Goal: Task Accomplishment & Management: Use online tool/utility

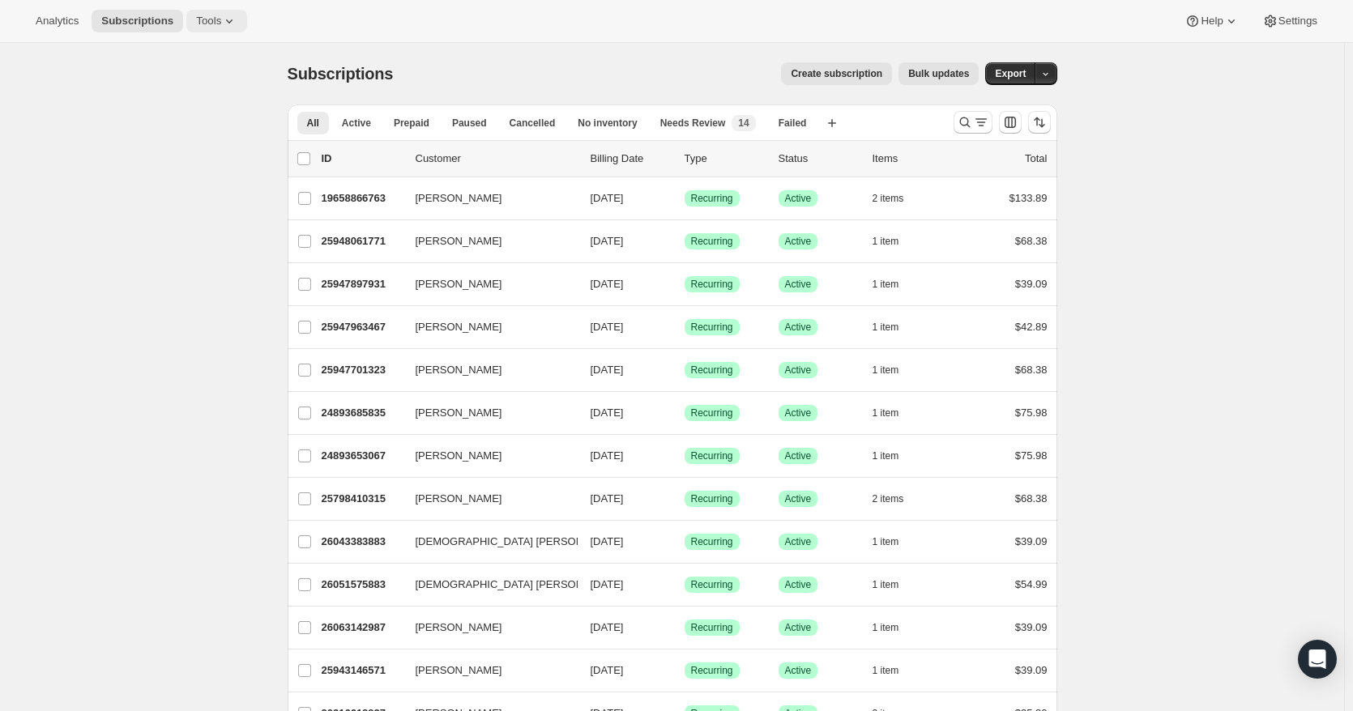
click at [199, 11] on button "Tools" at bounding box center [216, 21] width 61 height 23
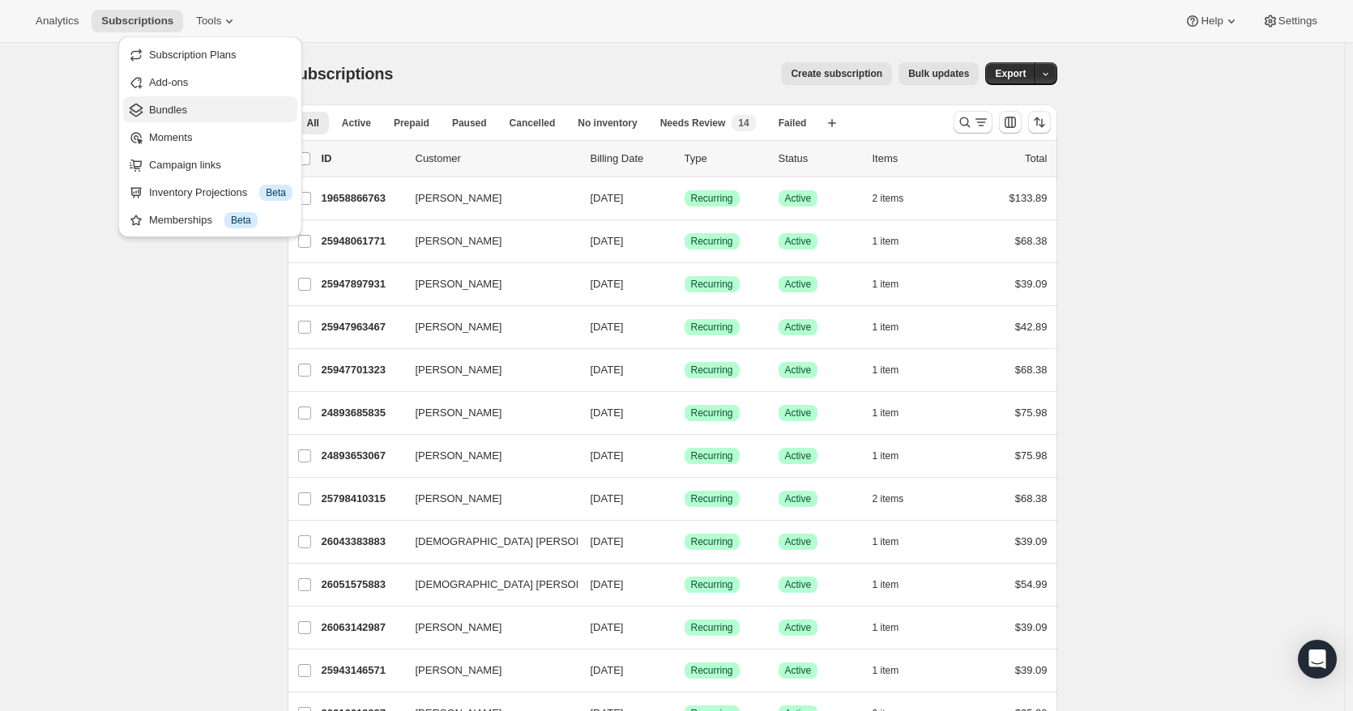
click at [190, 109] on span "Bundles" at bounding box center [220, 110] width 143 height 16
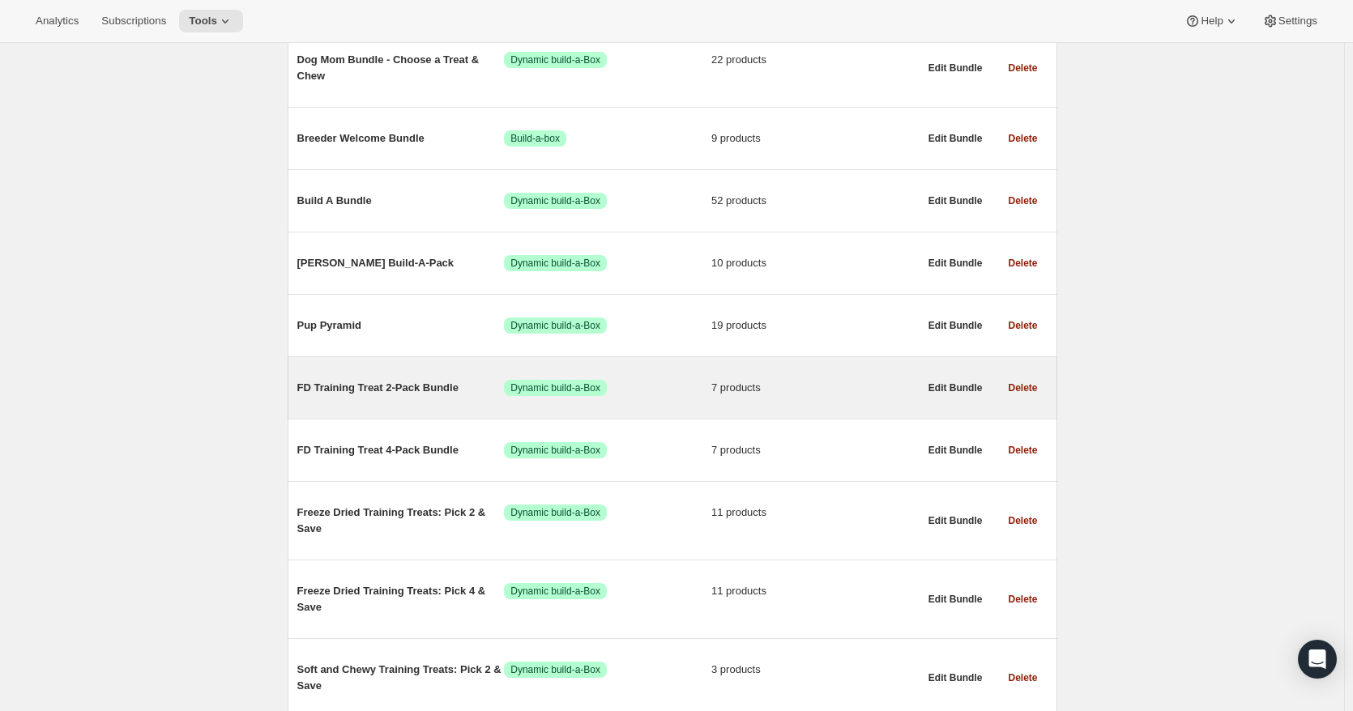
scroll to position [405, 0]
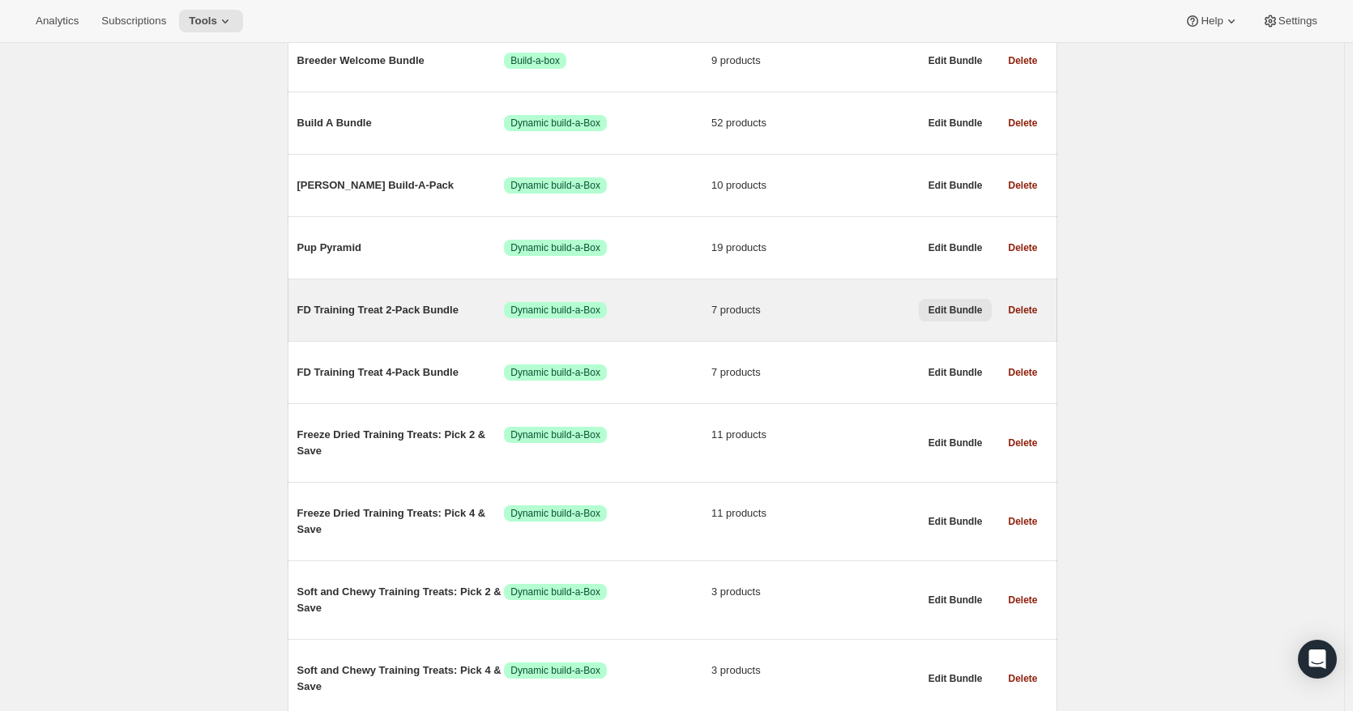
click at [967, 315] on span "Edit Bundle" at bounding box center [956, 310] width 54 height 13
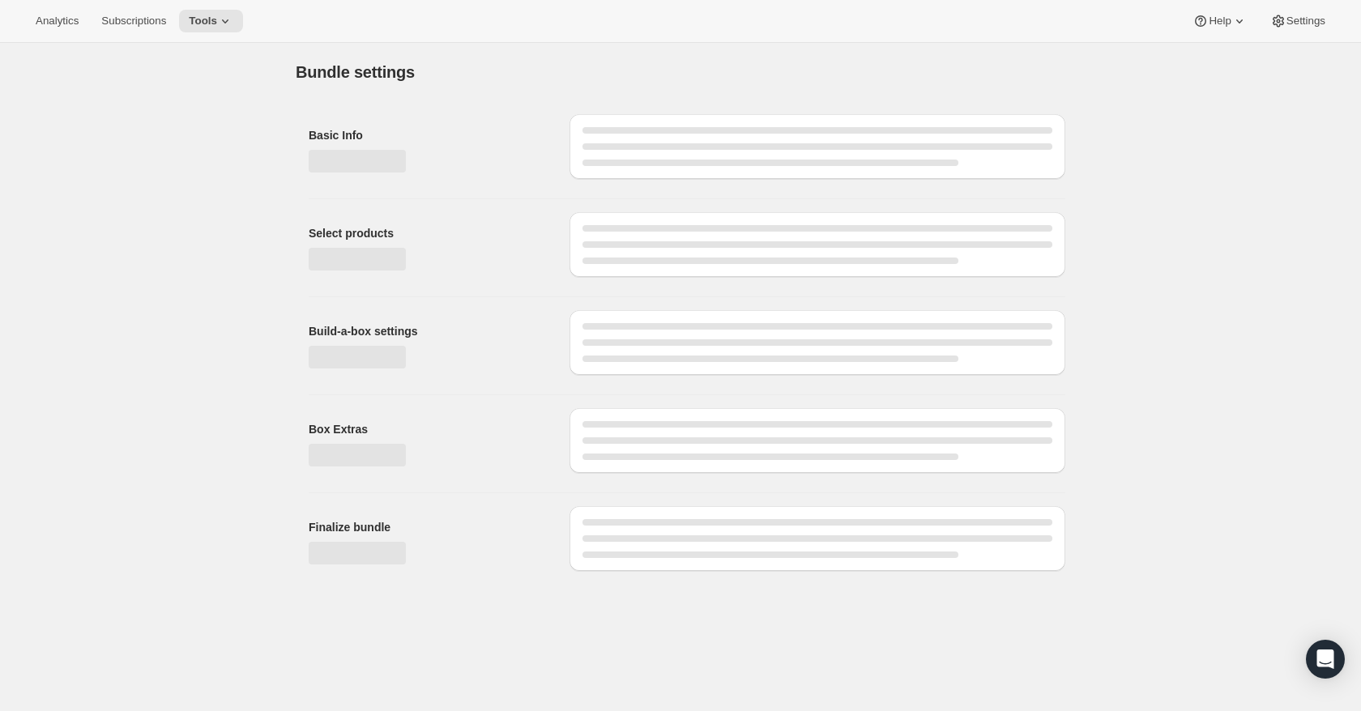
type input "FD Training Treat 2-Pack Bundle"
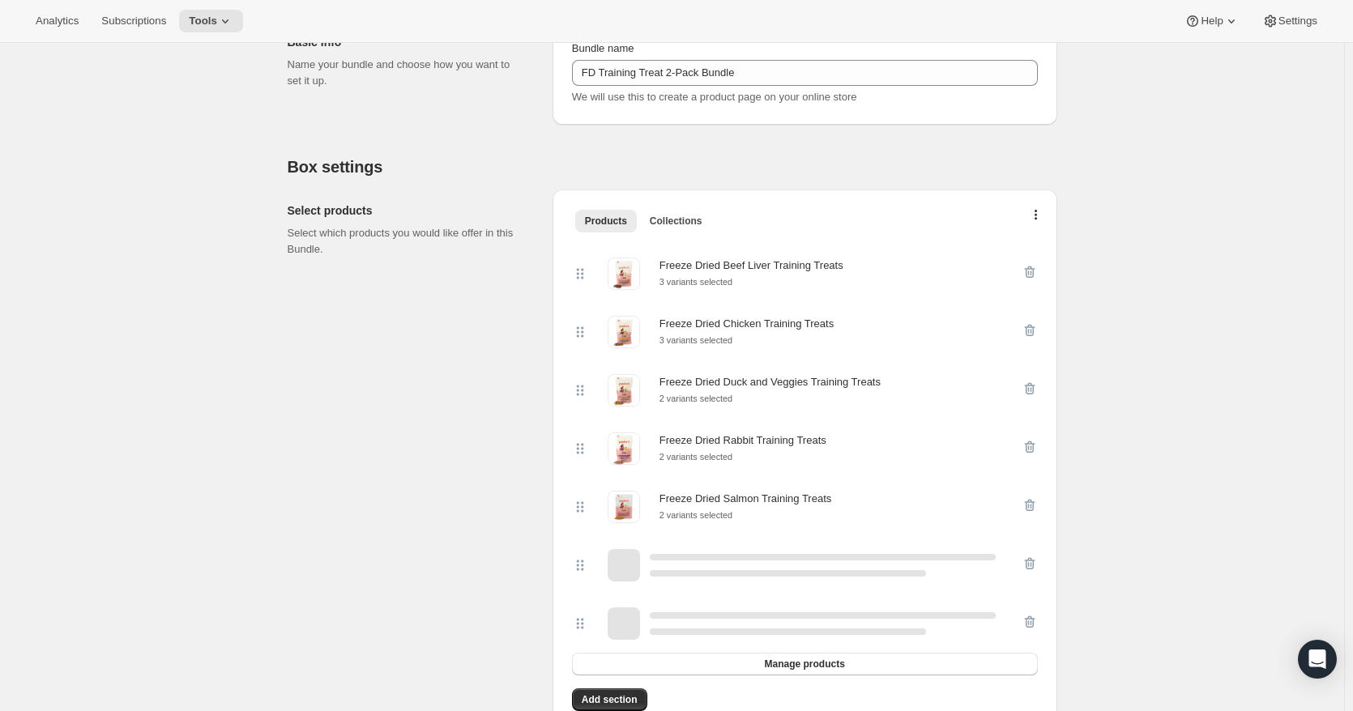
scroll to position [324, 0]
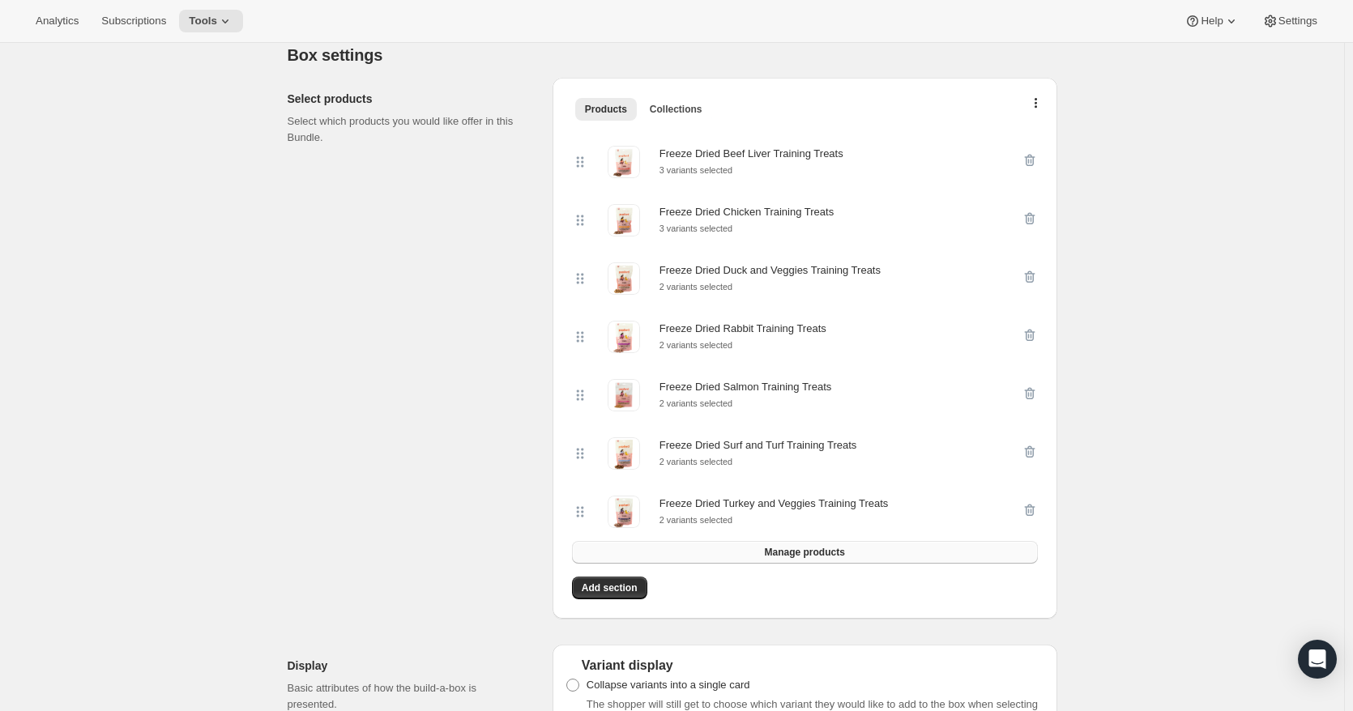
click at [803, 559] on span "Manage products" at bounding box center [804, 552] width 80 height 13
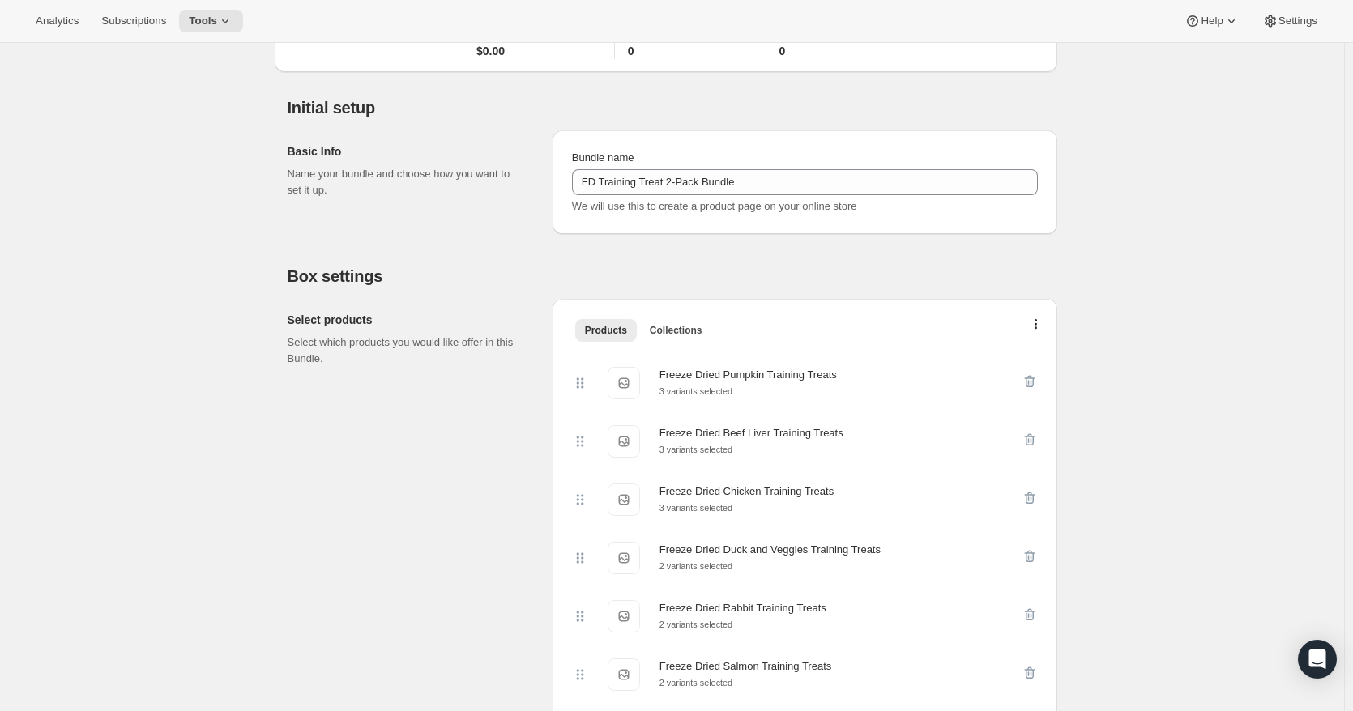
scroll to position [0, 0]
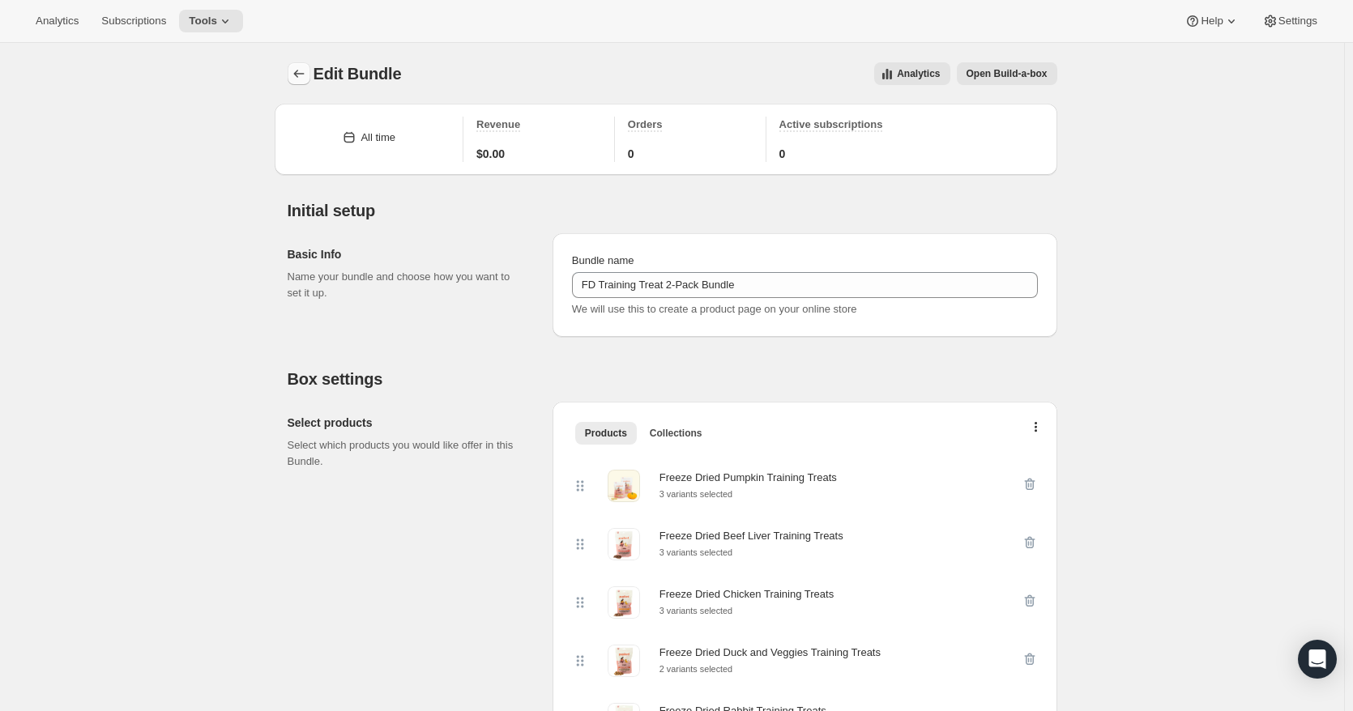
click at [301, 70] on icon "Bundles" at bounding box center [299, 74] width 16 height 16
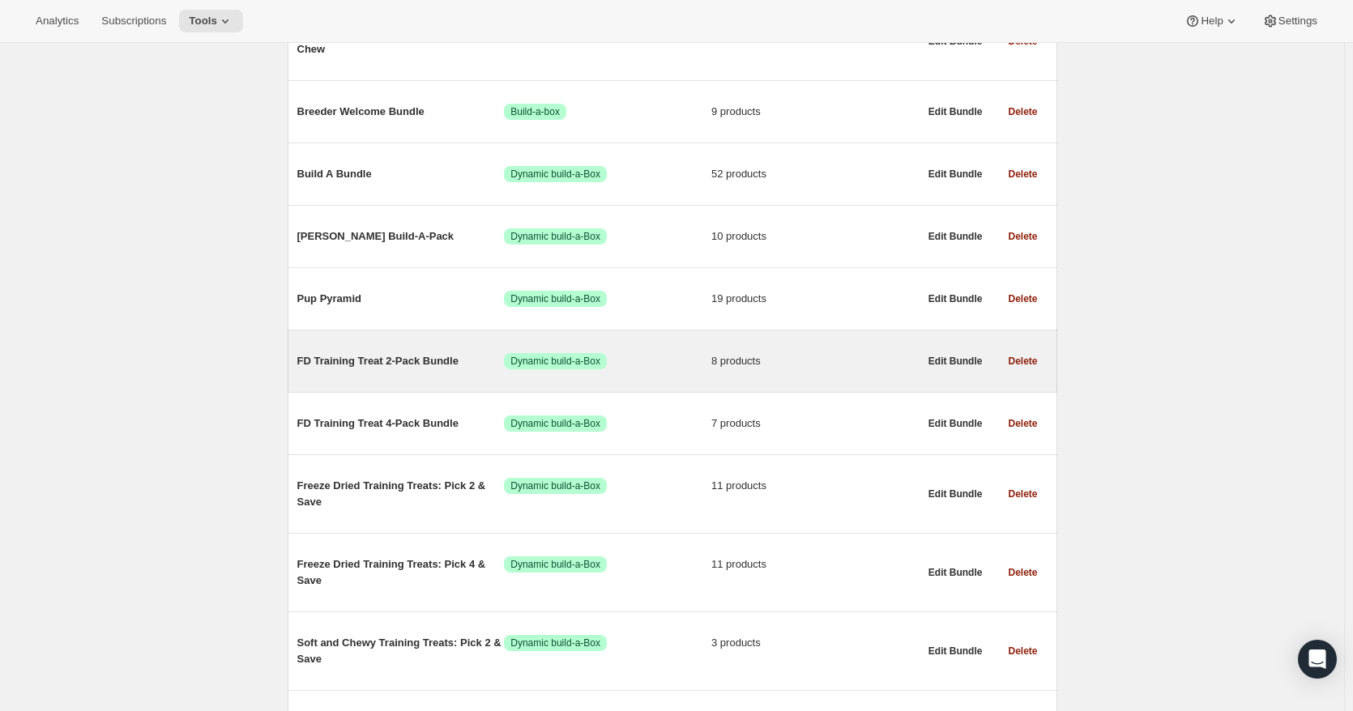
scroll to position [405, 0]
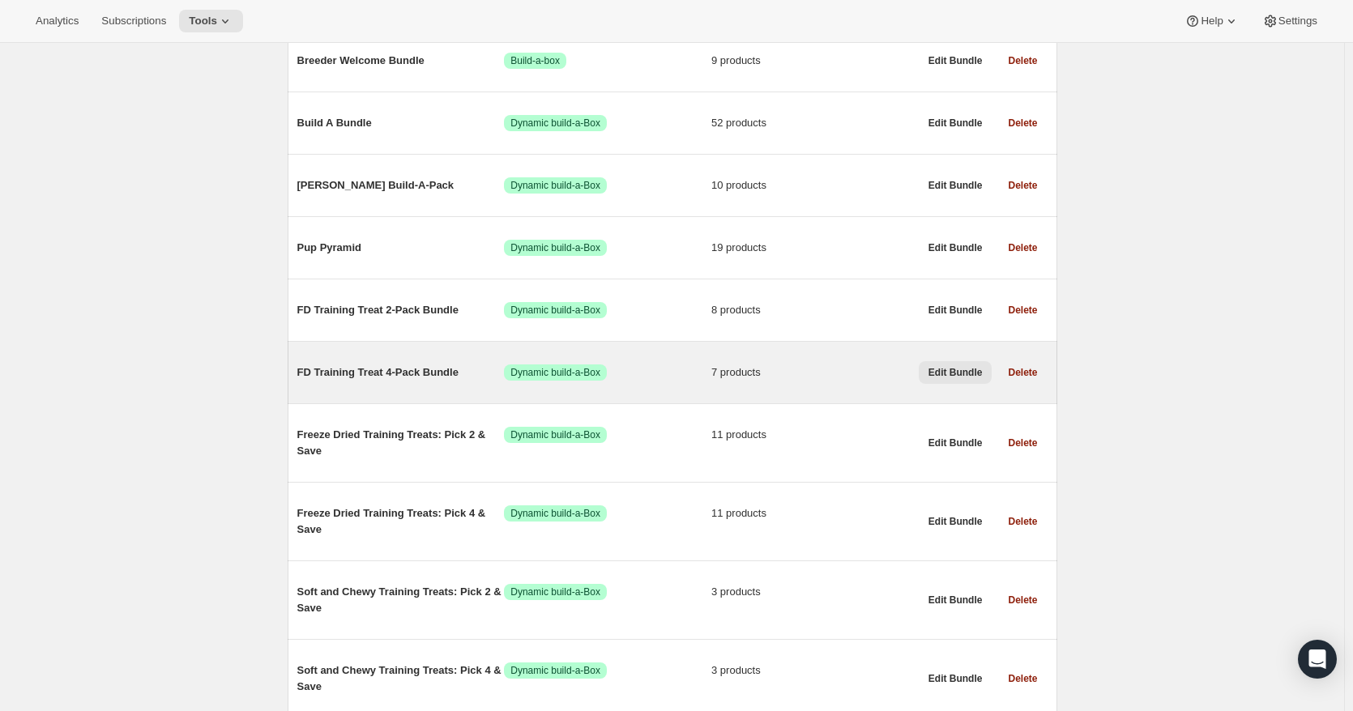
click at [960, 378] on span "Edit Bundle" at bounding box center [956, 372] width 54 height 13
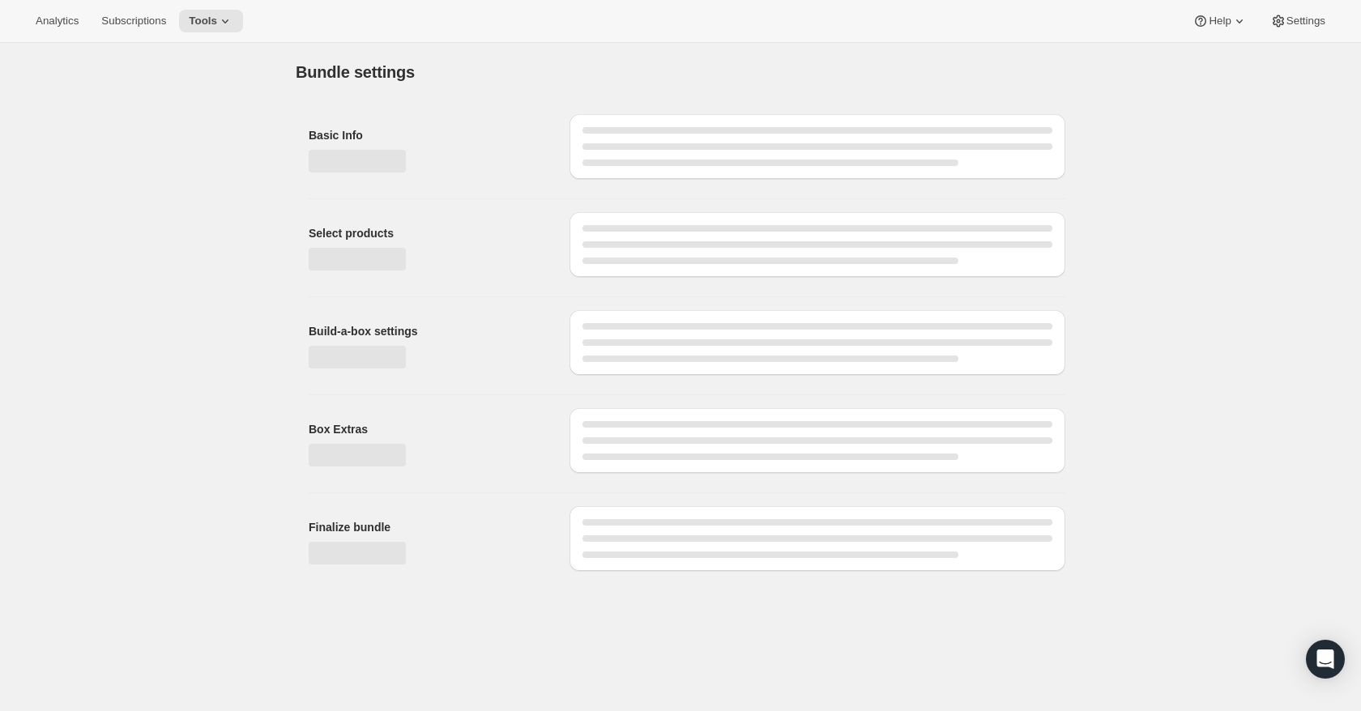
type input "FD Training Treat 4-Pack Bundle"
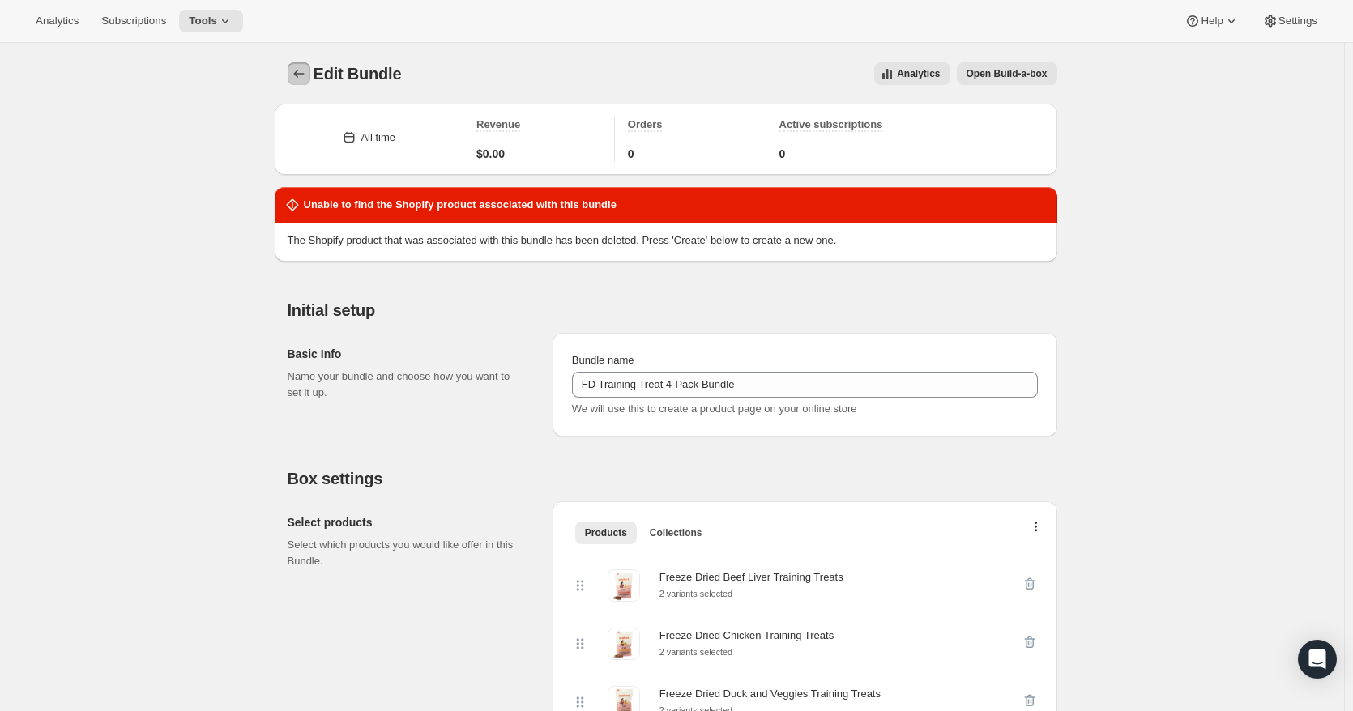
click at [307, 71] on icon "Bundles" at bounding box center [299, 74] width 16 height 16
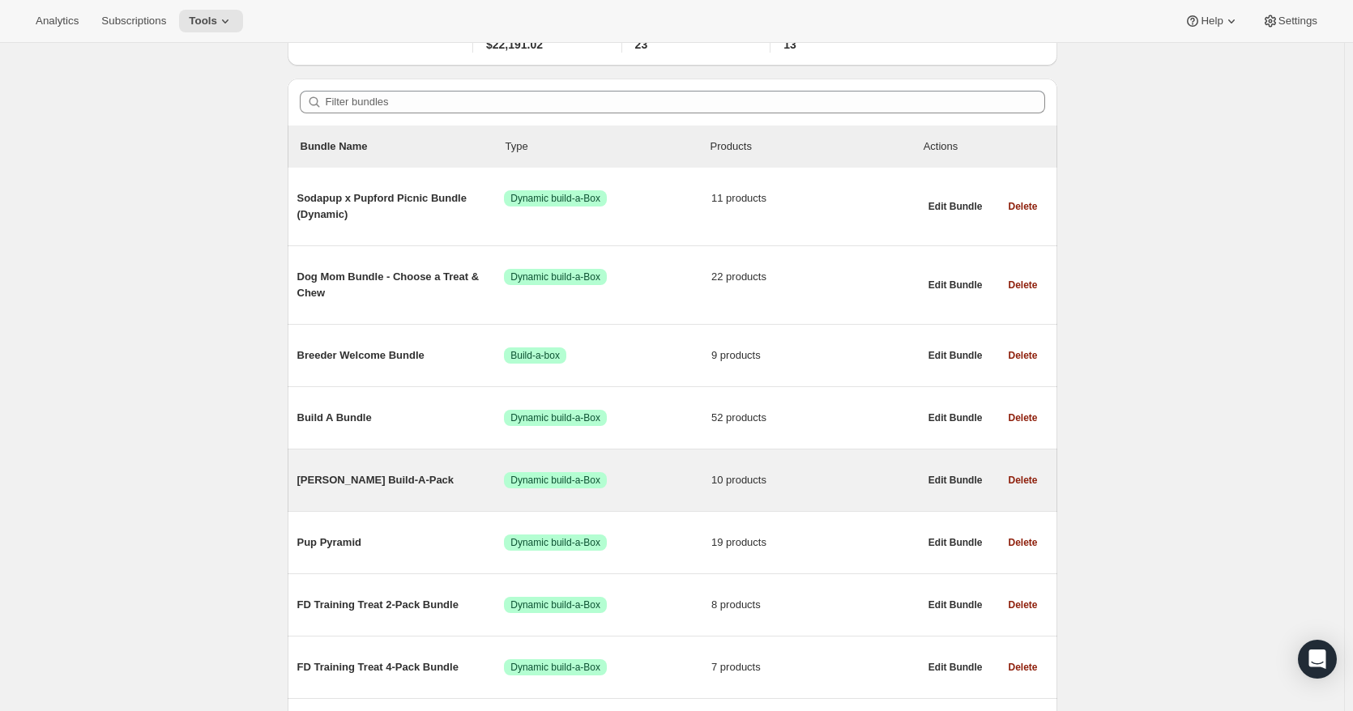
scroll to position [486, 0]
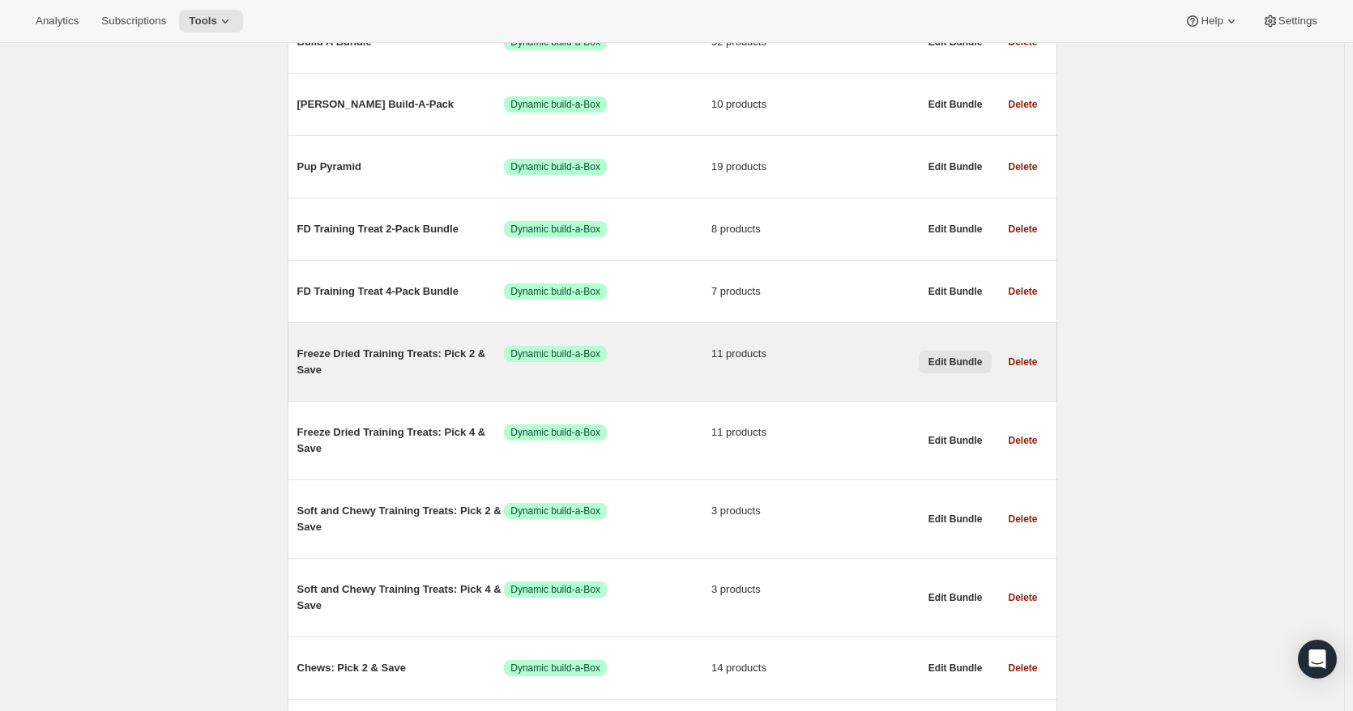
click at [956, 361] on span "Edit Bundle" at bounding box center [956, 362] width 54 height 13
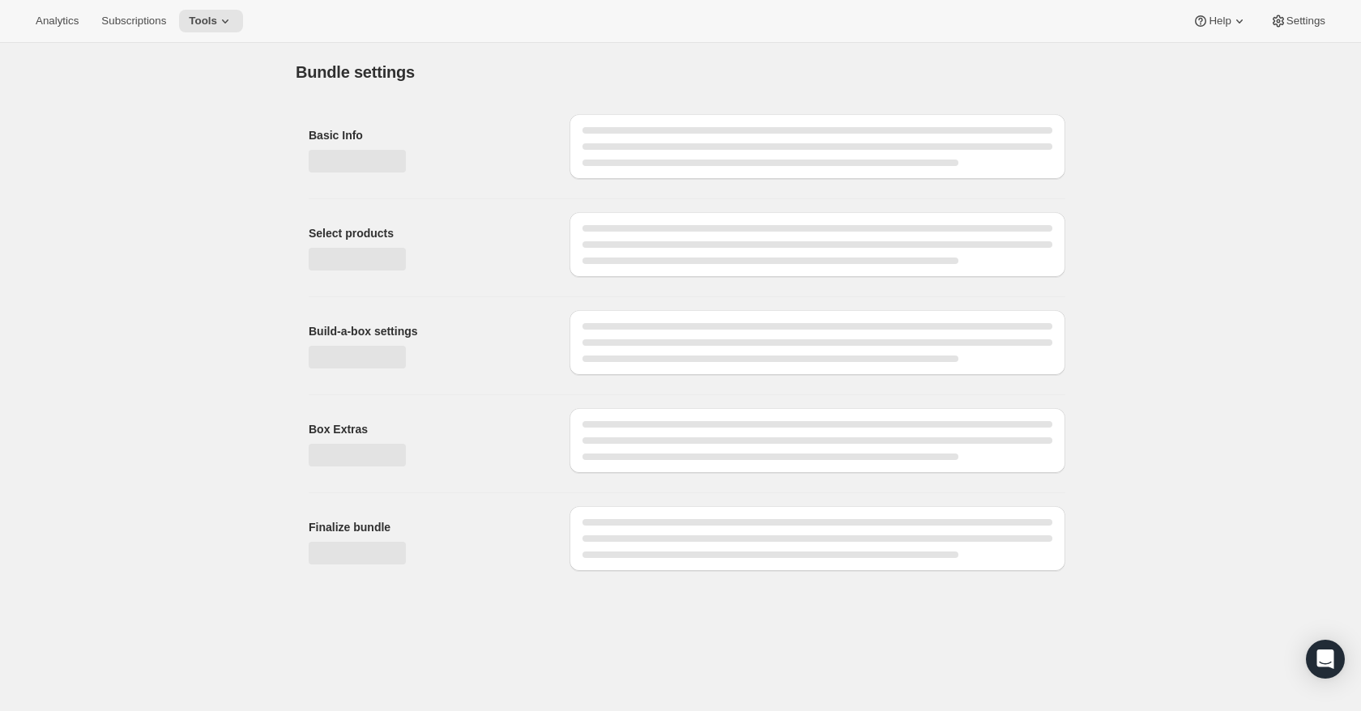
type input "Freeze Dried Training Treats: Pick 2 & Save"
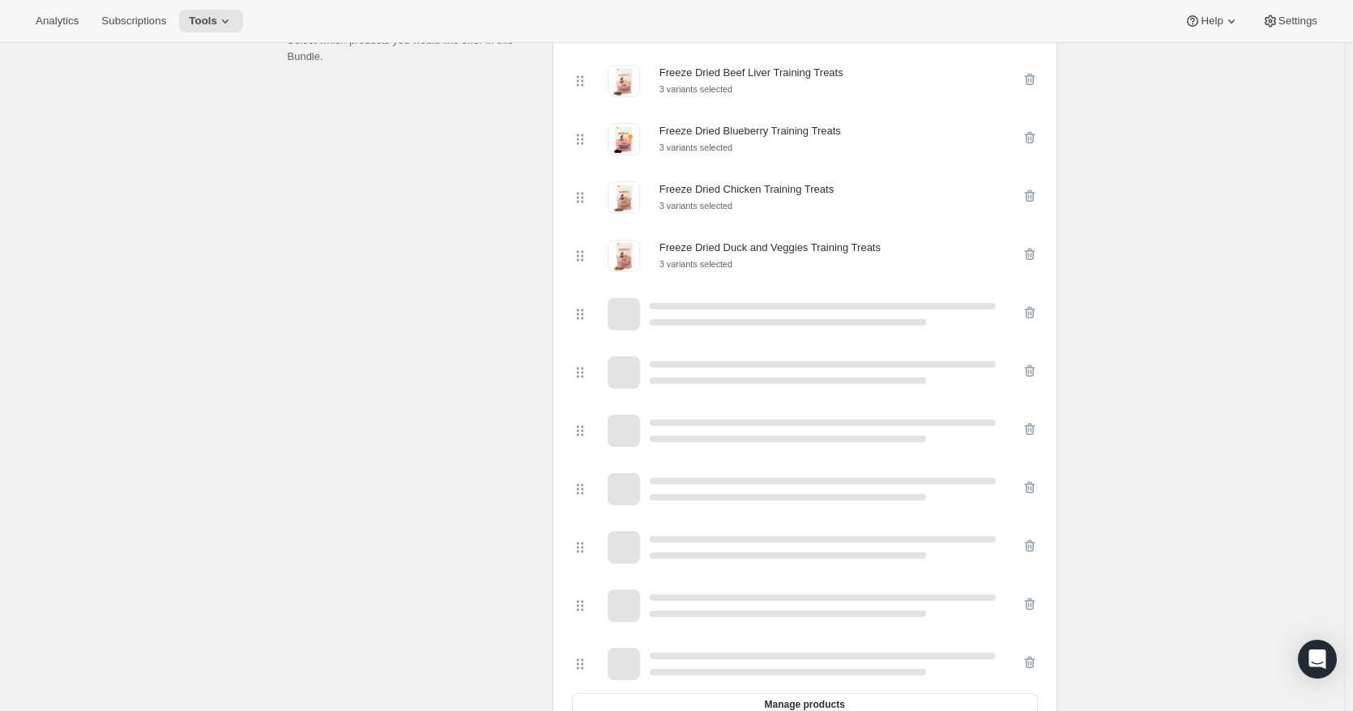
scroll to position [810, 0]
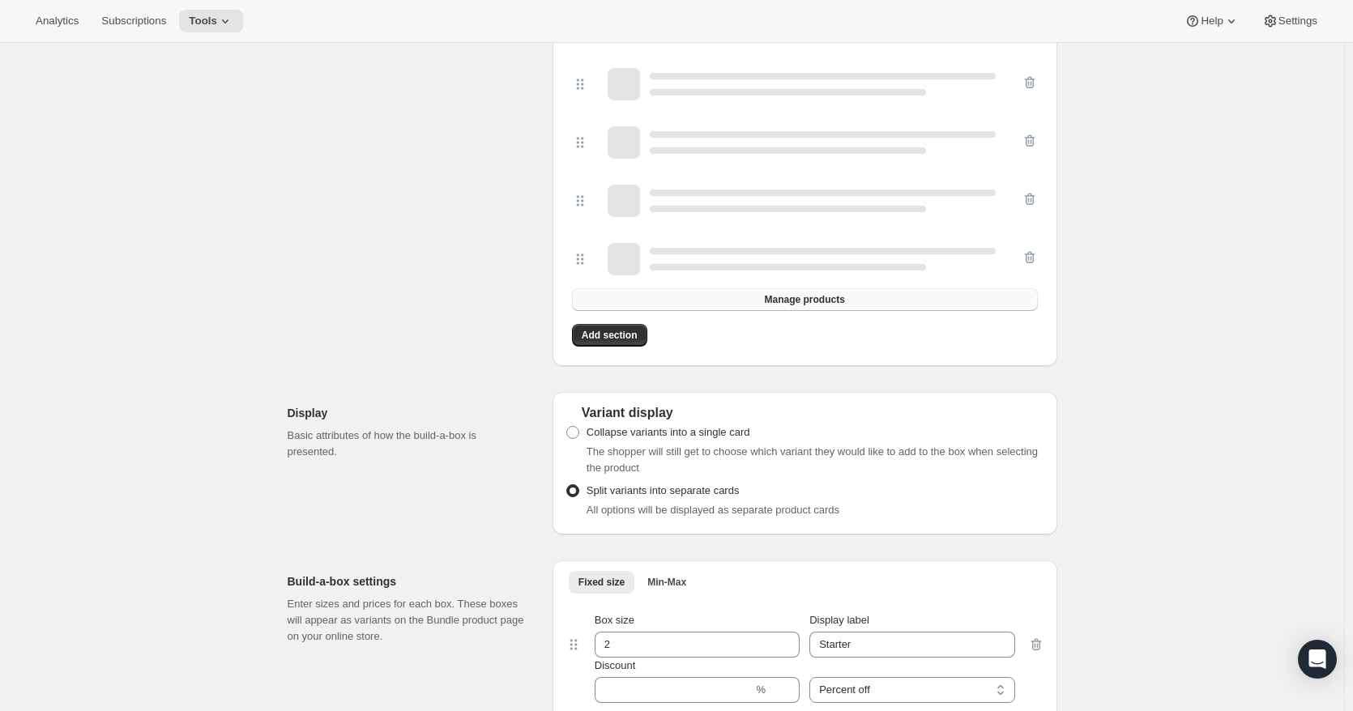
click at [825, 306] on span "Manage products" at bounding box center [804, 299] width 80 height 13
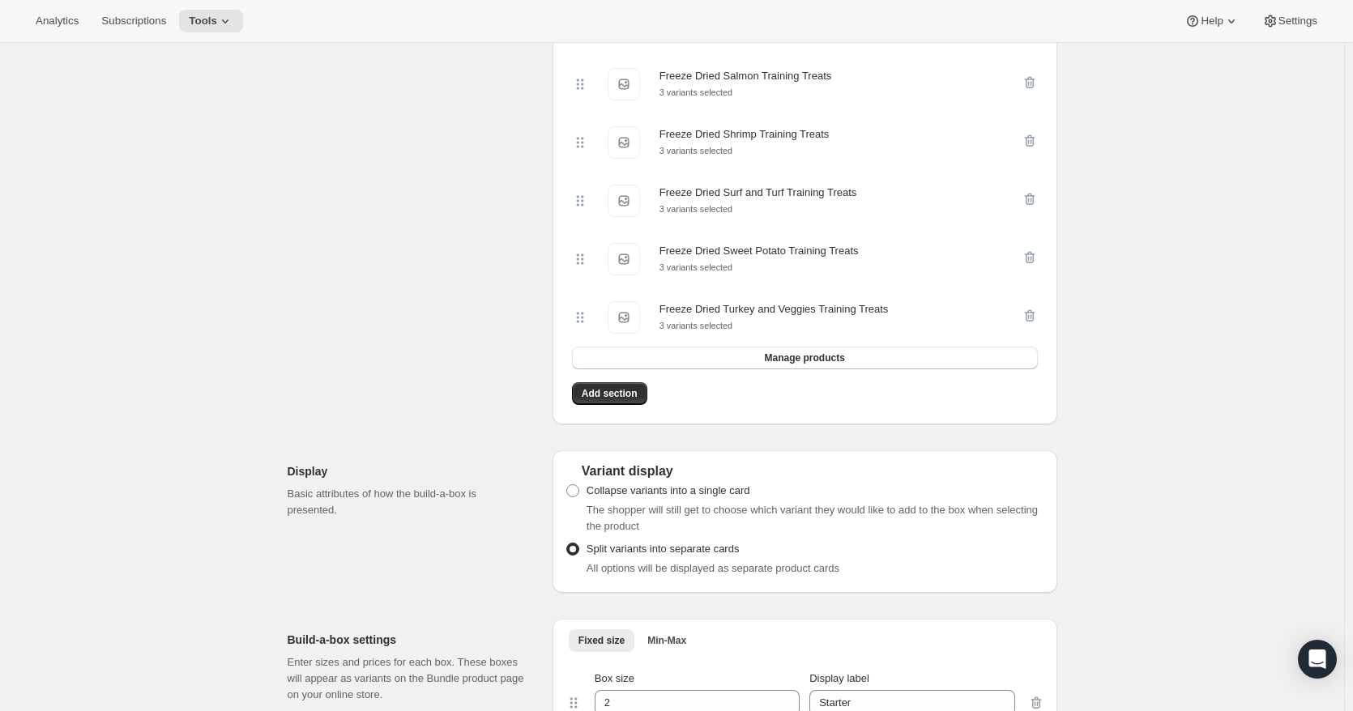
scroll to position [0, 0]
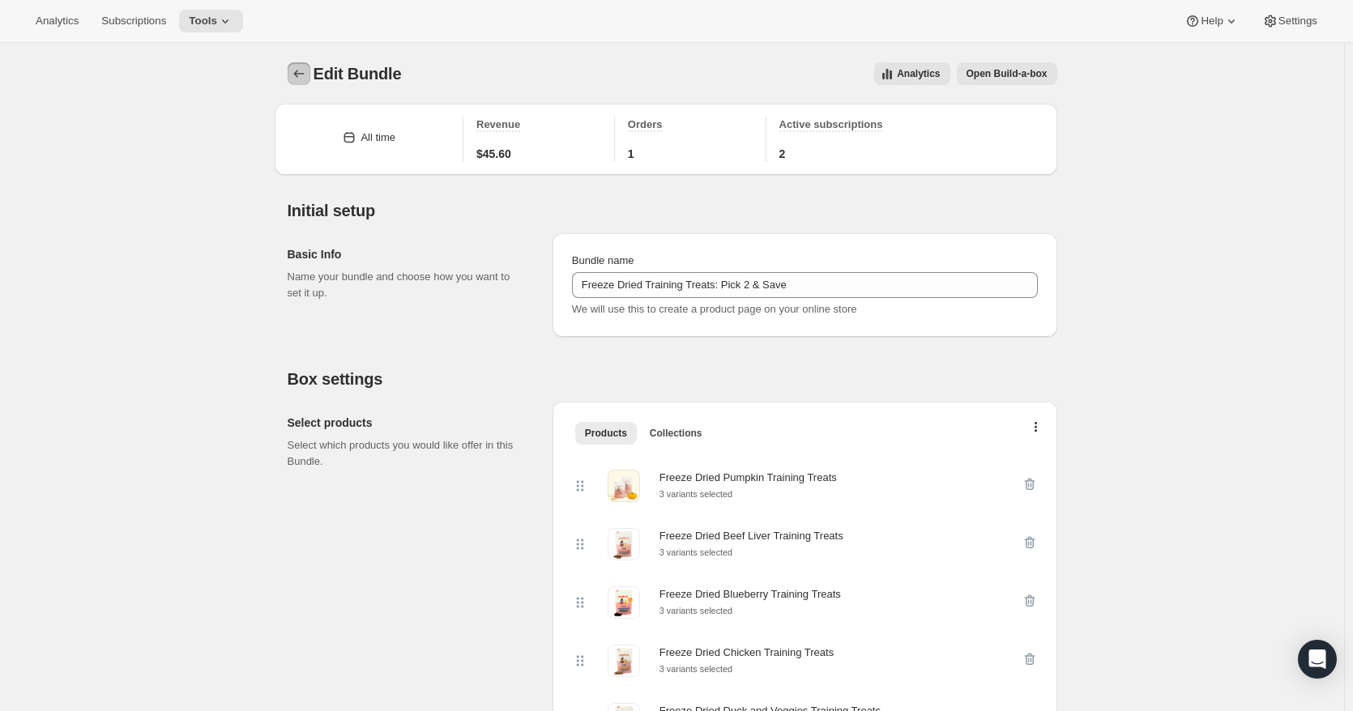
click at [305, 75] on icon "Bundles" at bounding box center [299, 74] width 16 height 16
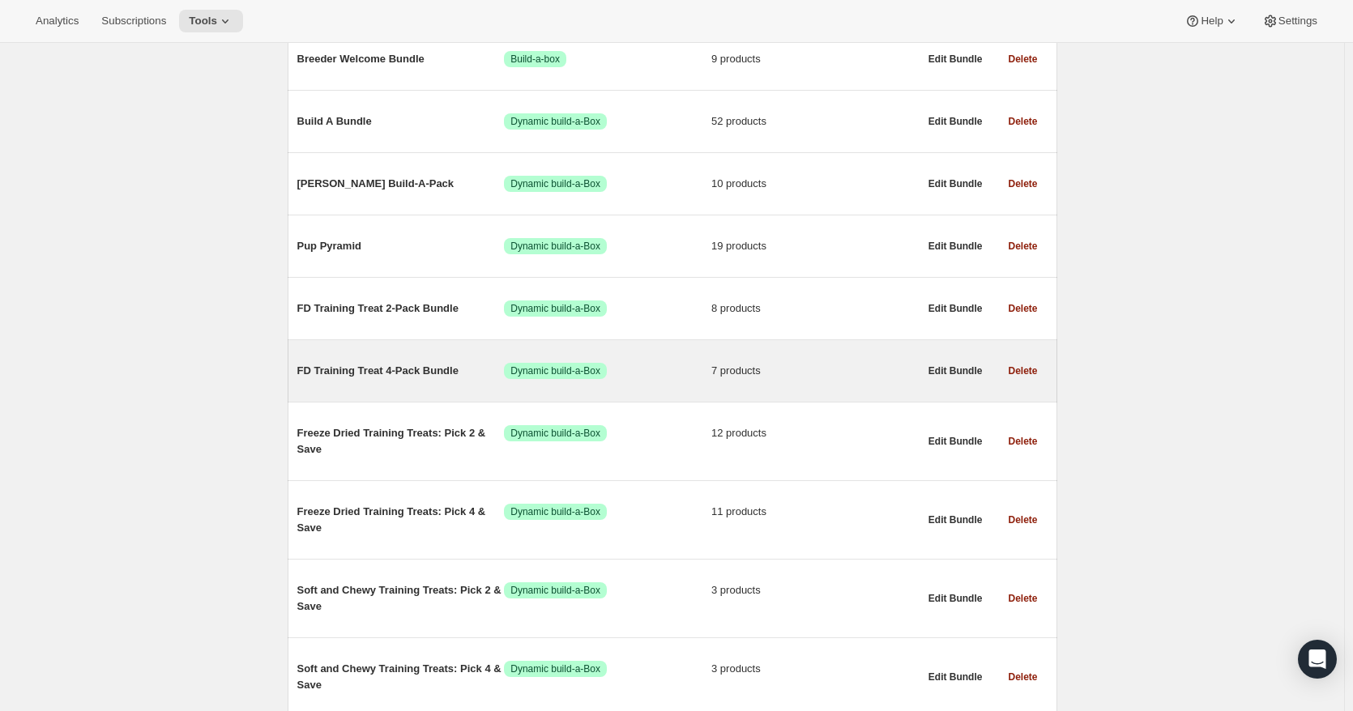
scroll to position [567, 0]
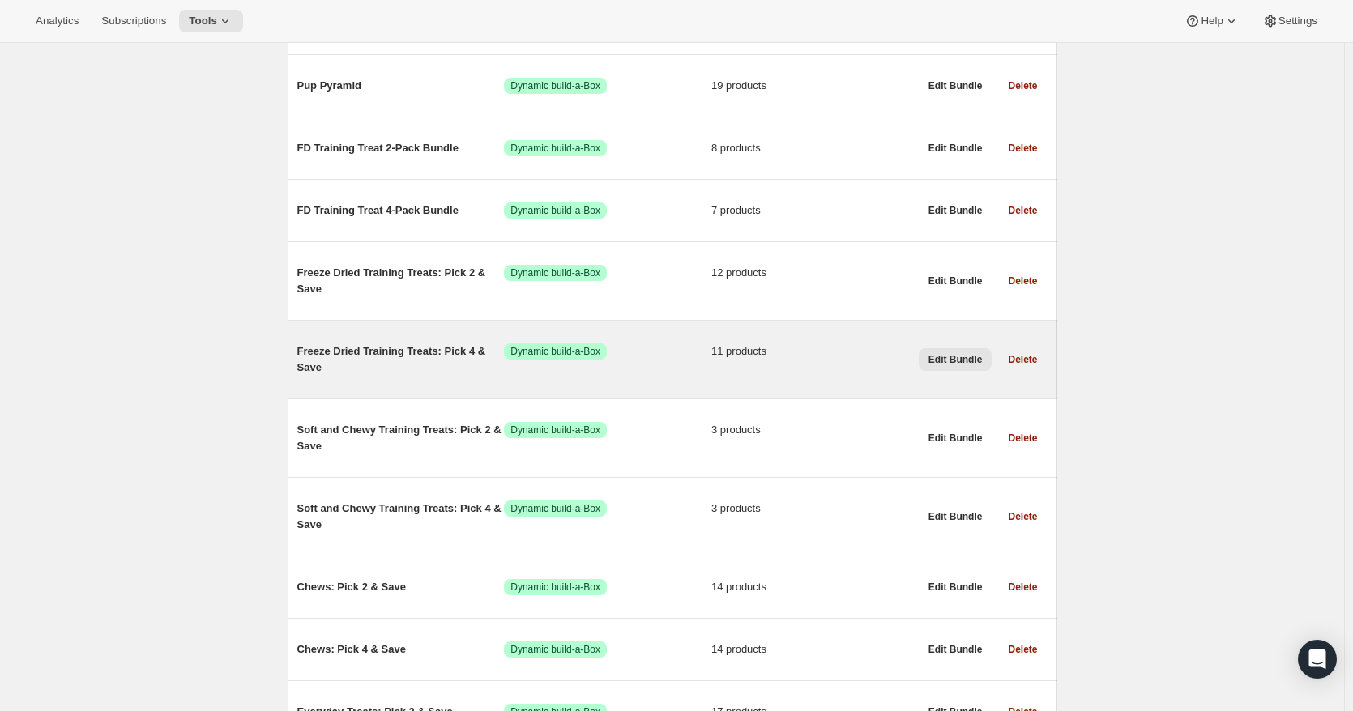
click at [953, 359] on span "Edit Bundle" at bounding box center [956, 359] width 54 height 13
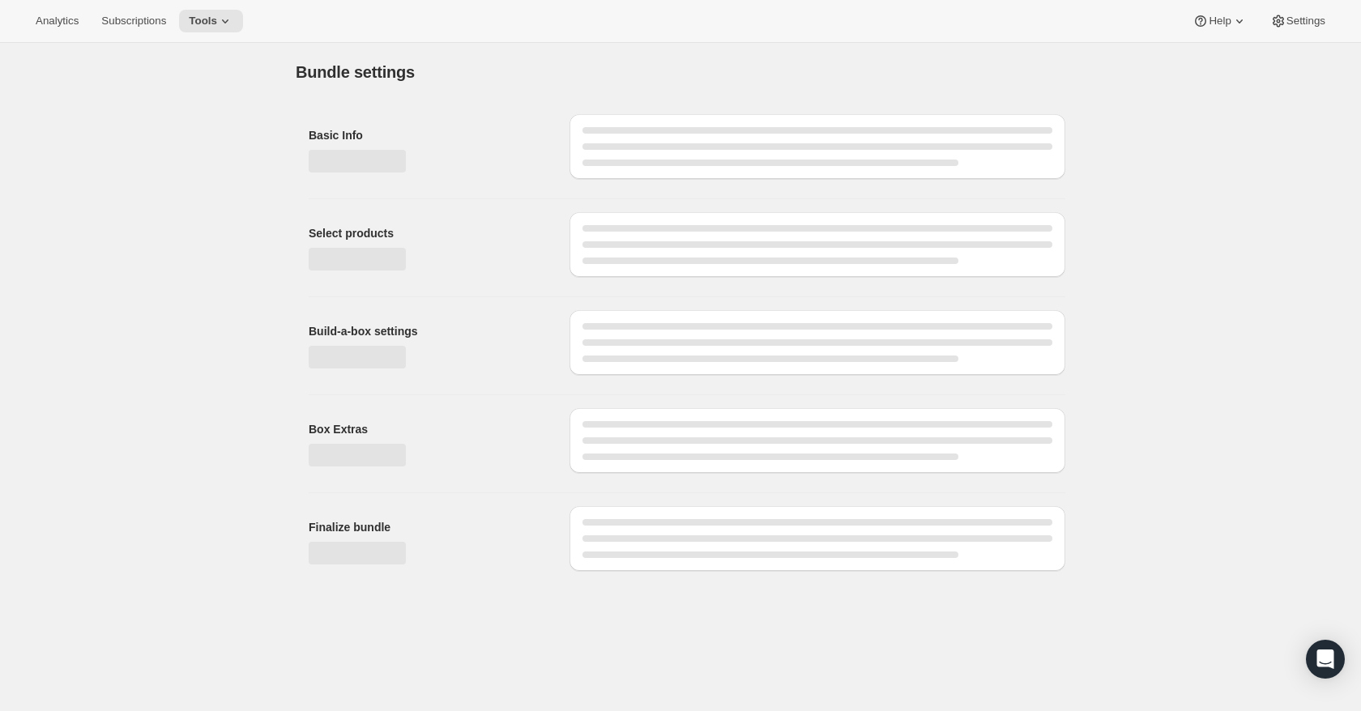
type input "Freeze Dried Training Treats: Pick 4 & Save"
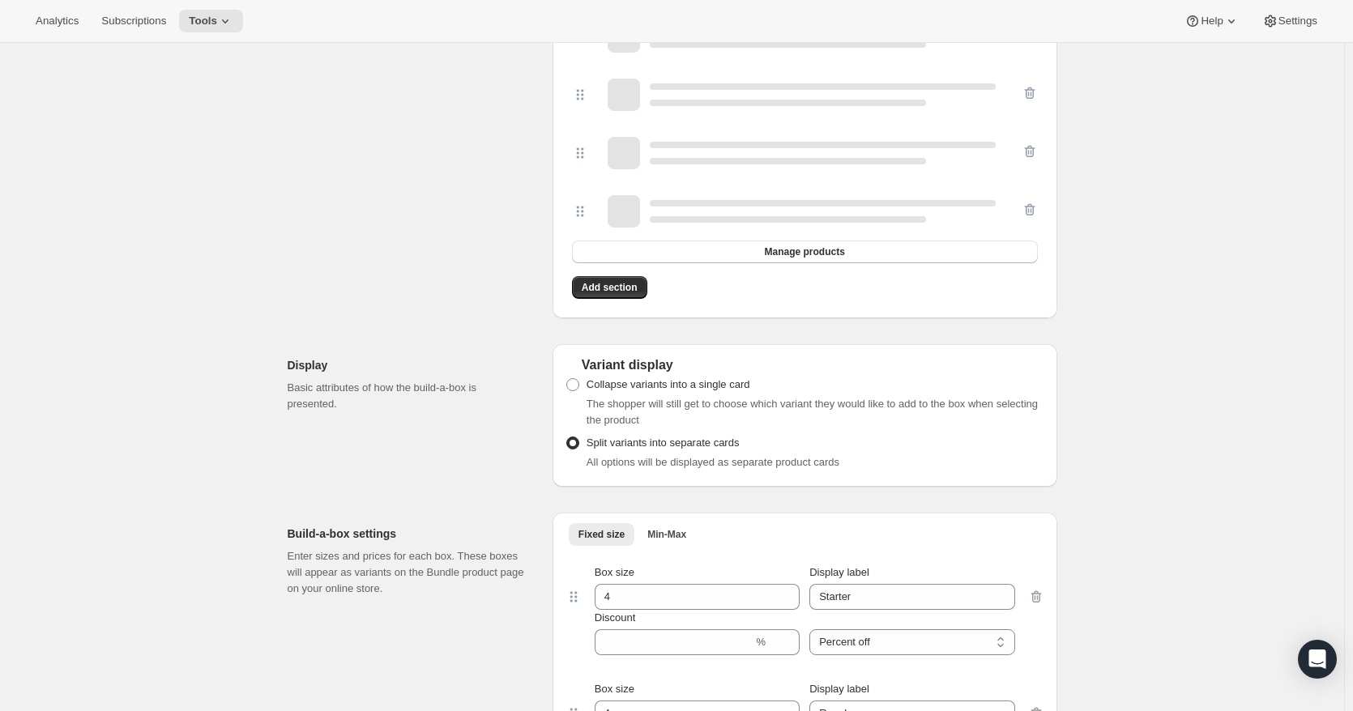
scroll to position [898, 0]
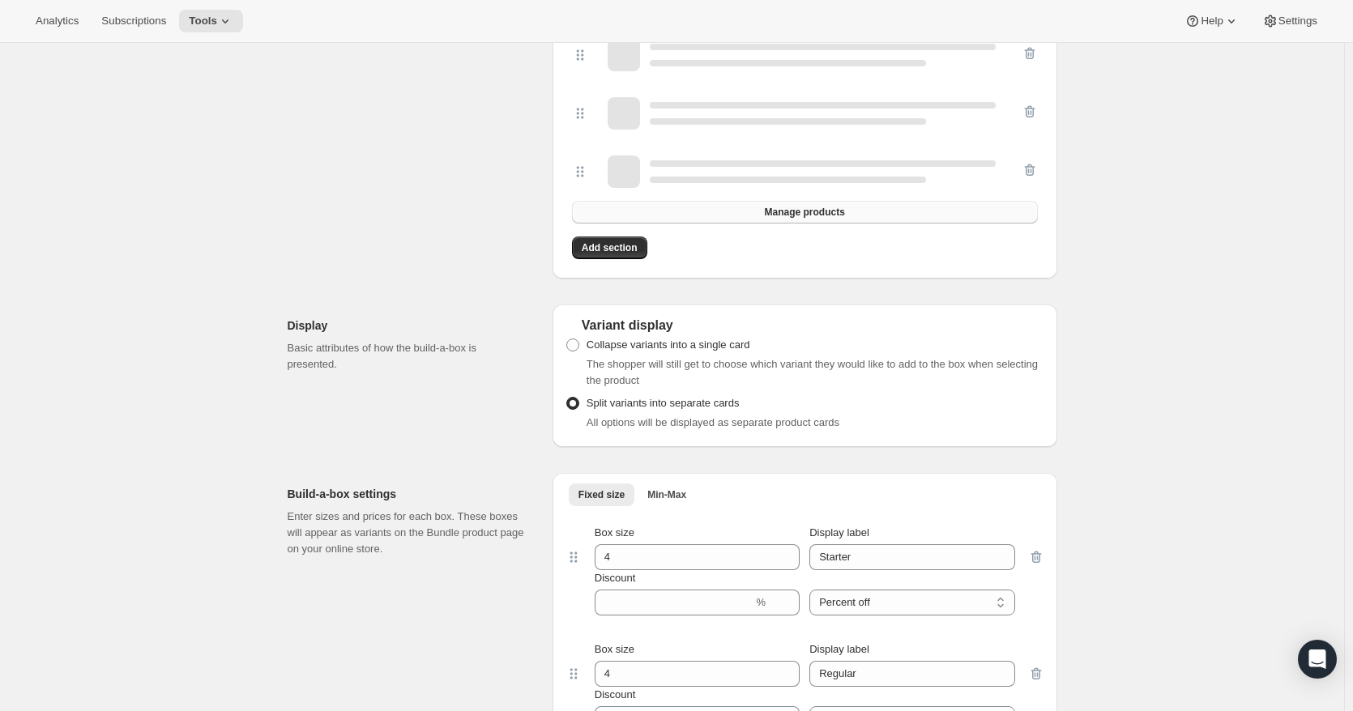
click at [782, 219] on span "Manage products" at bounding box center [804, 212] width 80 height 13
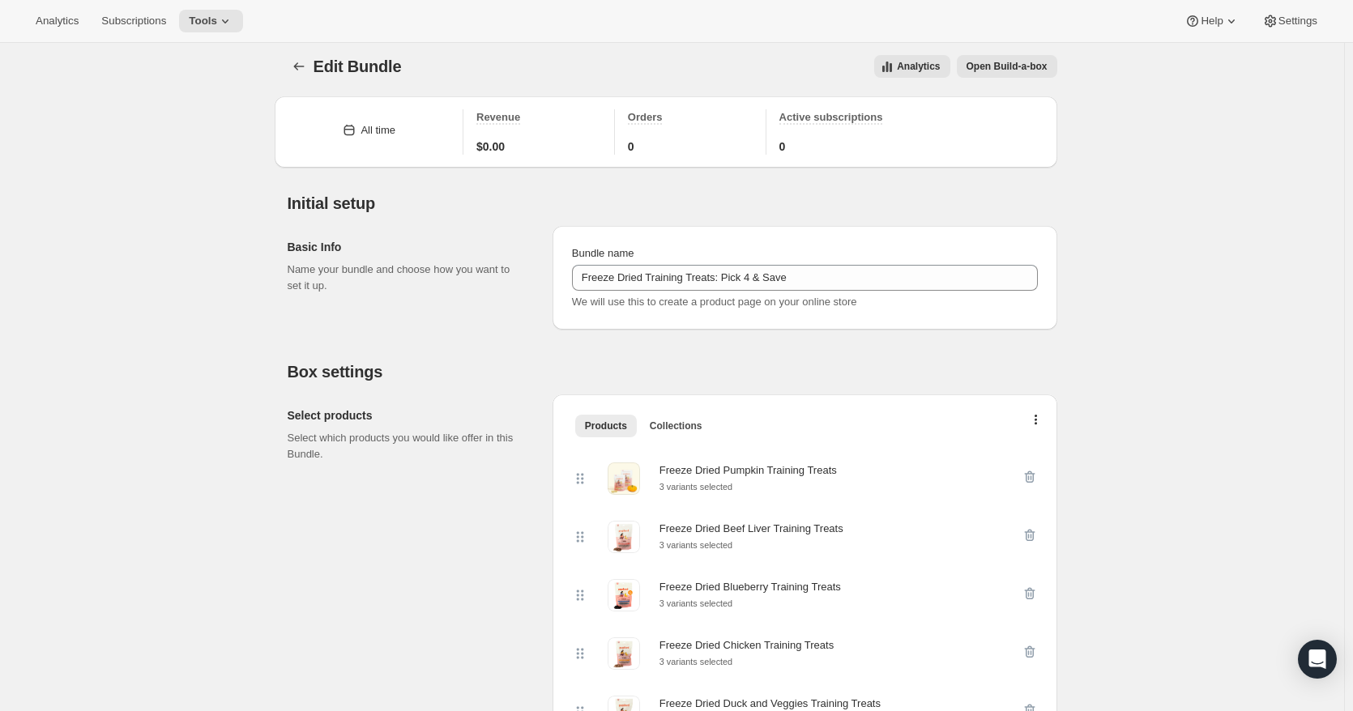
scroll to position [0, 0]
